Goal: Information Seeking & Learning: Learn about a topic

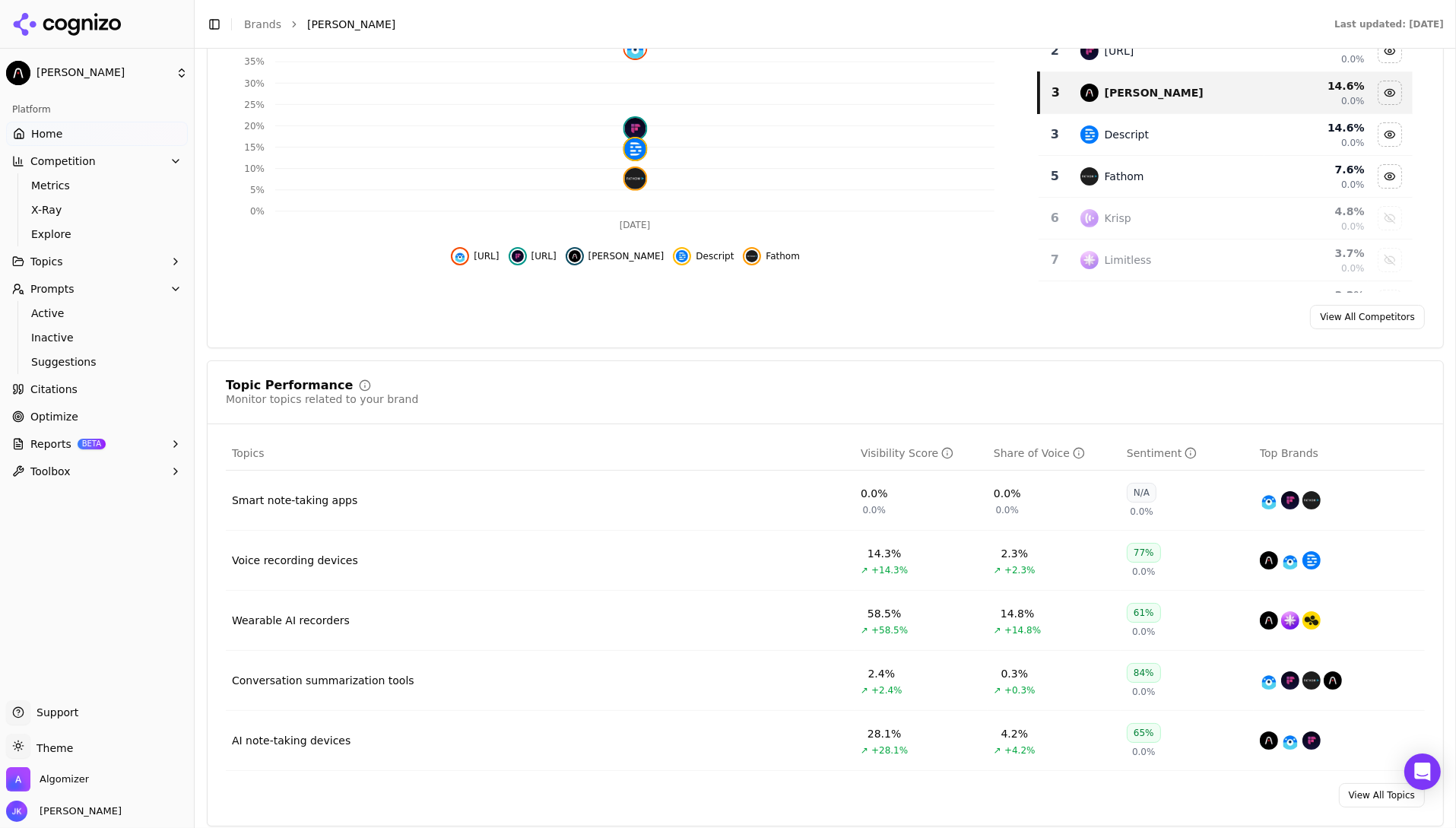
scroll to position [471, 0]
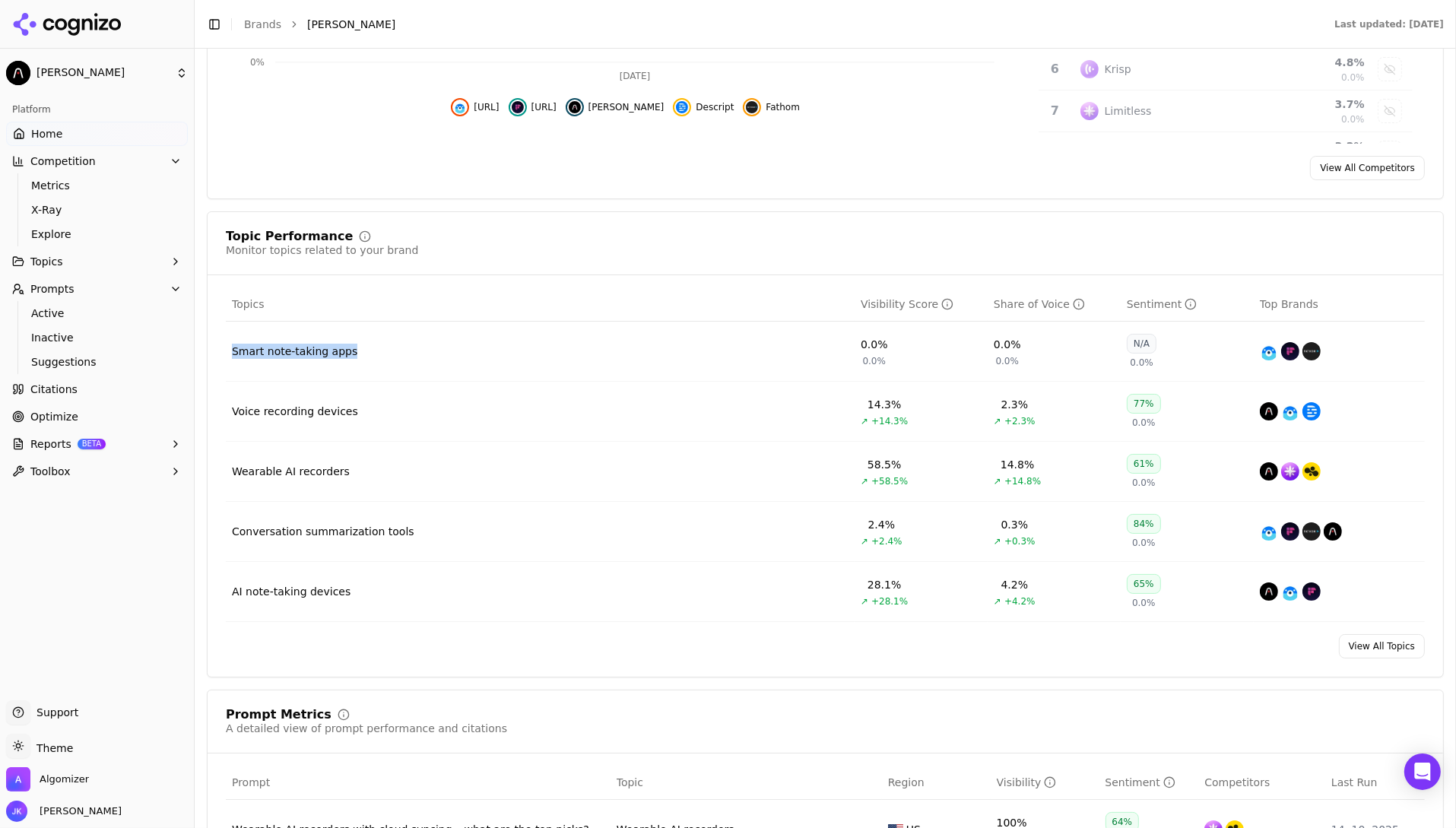
drag, startPoint x: 364, startPoint y: 358, endPoint x: 217, endPoint y: 351, distance: 147.2
click at [226, 351] on div "Topics Visibility Score Share of Voice Sentiment Top Brands Smart note-taking a…" at bounding box center [825, 454] width 1199 height 334
drag, startPoint x: 364, startPoint y: 407, endPoint x: 212, endPoint y: 405, distance: 152.0
click at [226, 405] on div "Topics Visibility Score Share of Voice Sentiment Top Brands Smart note-taking a…" at bounding box center [825, 454] width 1199 height 334
copy div "Voice recording devices"
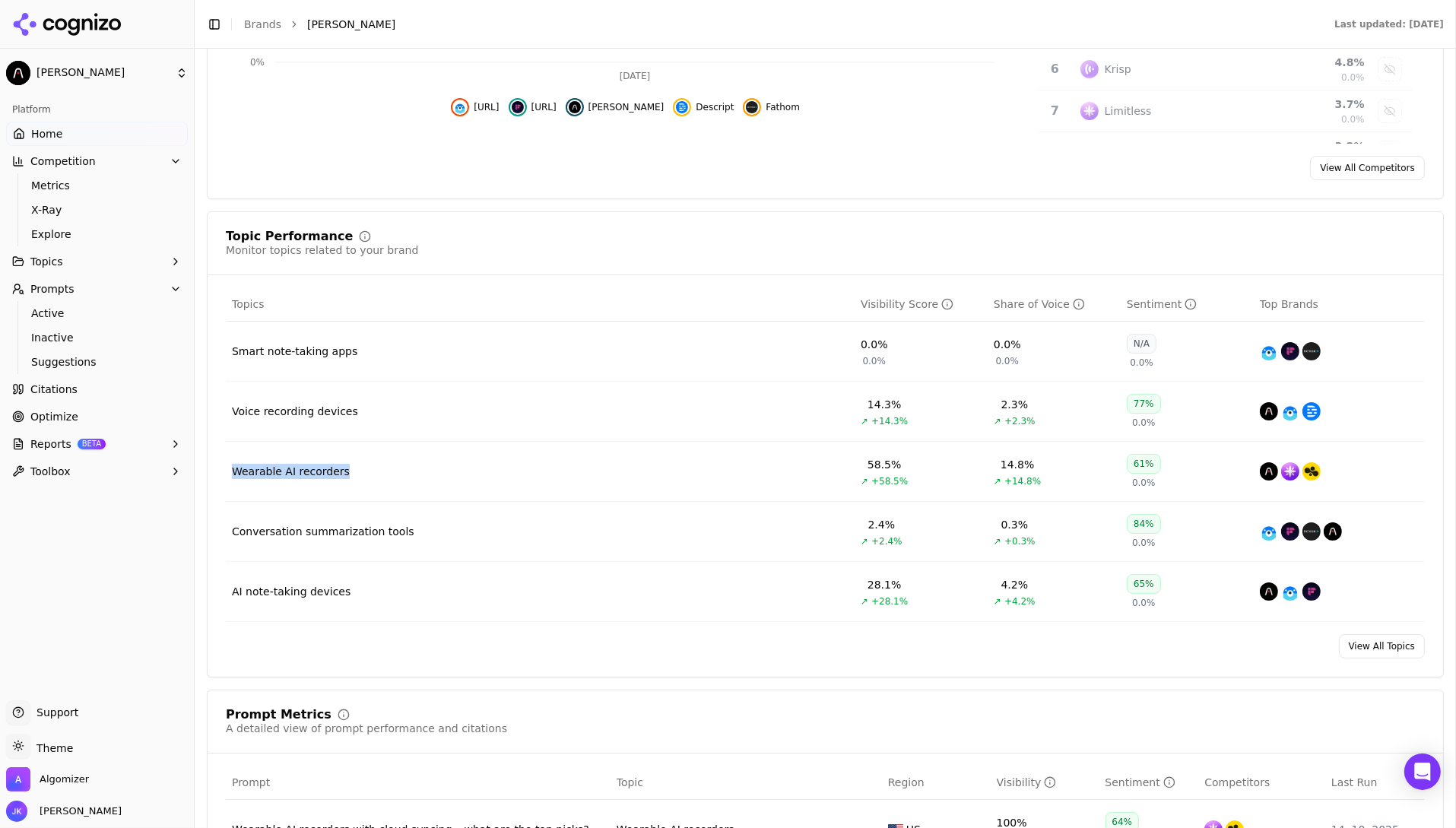
drag, startPoint x: 345, startPoint y: 470, endPoint x: 207, endPoint y: 470, distance: 138.0
click at [226, 470] on div "Topics Visibility Score Share of Voice Sentiment Top Brands Smart note-taking a…" at bounding box center [825, 454] width 1199 height 334
copy div "Wearable AI recorders"
drag, startPoint x: 375, startPoint y: 582, endPoint x: 216, endPoint y: 582, distance: 159.0
click at [226, 582] on div "Topics Visibility Score Share of Voice Sentiment Top Brands Smart note-taking a…" at bounding box center [825, 454] width 1199 height 334
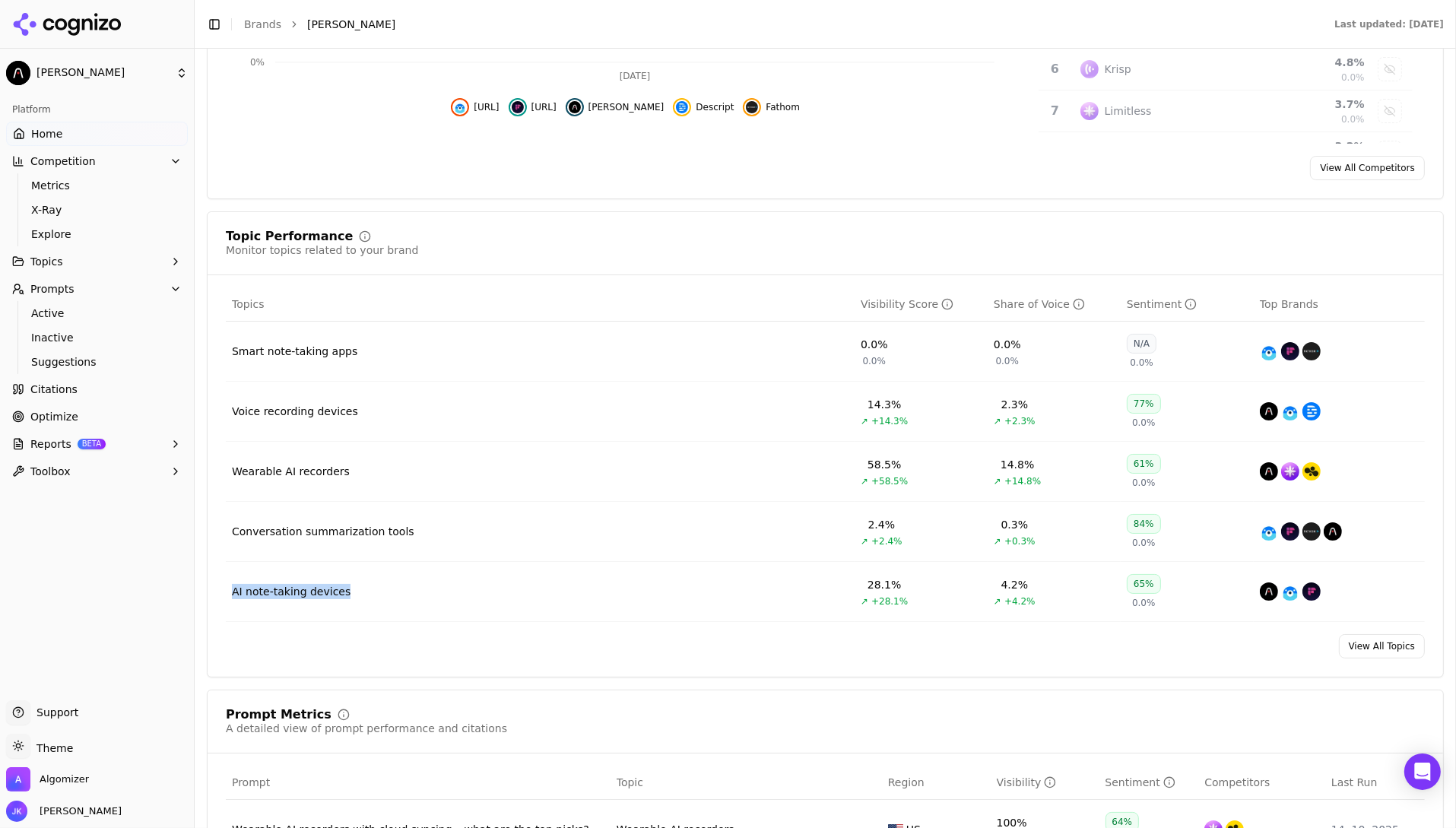
copy div "AI note-taking devices"
